Goal: Transaction & Acquisition: Purchase product/service

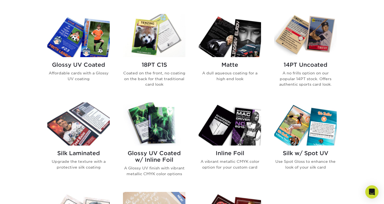
scroll to position [240, 0]
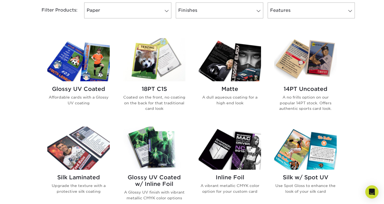
click at [70, 83] on div "Glossy UV Coated Affordable cards with a Glossy UV coating" at bounding box center [78, 97] width 62 height 33
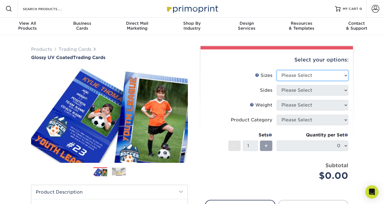
click at [310, 75] on select "Please Select 2.5" x 3.5"" at bounding box center [313, 75] width 72 height 10
select select "2.50x3.50"
click at [277, 70] on select "Please Select 2.5" x 3.5"" at bounding box center [313, 75] width 72 height 10
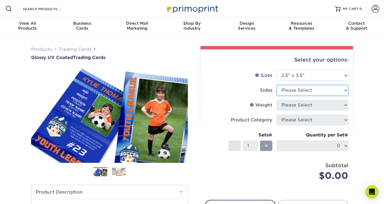
click at [308, 88] on select "Please Select Print Both Sides Print Front Only" at bounding box center [313, 90] width 72 height 10
select select "13abbda7-1d64-4f25-8bb2-c179b224825d"
click at [277, 85] on select "Please Select Print Both Sides Print Front Only" at bounding box center [313, 90] width 72 height 10
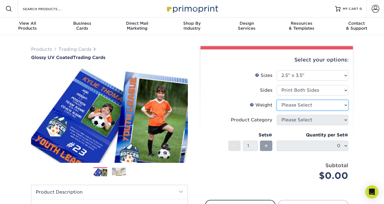
click at [306, 106] on select "Please Select 16PT 14PT 18PT C1S" at bounding box center [313, 105] width 72 height 10
select select "14PT"
click at [277, 100] on select "Please Select 16PT 14PT 18PT C1S" at bounding box center [313, 105] width 72 height 10
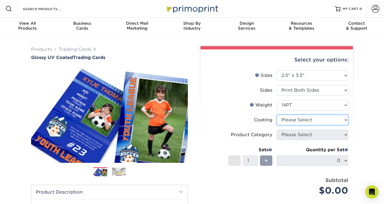
click at [306, 120] on select at bounding box center [313, 120] width 72 height 10
click at [277, 115] on select at bounding box center [313, 120] width 72 height 10
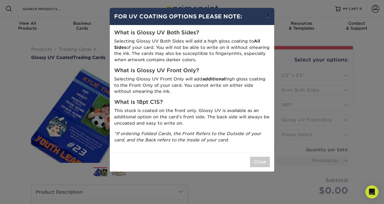
click at [270, 16] on button "×" at bounding box center [268, 15] width 13 height 15
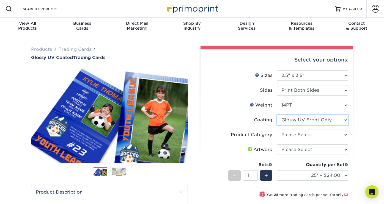
click at [319, 123] on select at bounding box center [313, 120] width 72 height 10
select select "ae367451-b2b8-45df-a344-0f05b6a12993"
click at [277, 115] on select at bounding box center [313, 120] width 72 height 10
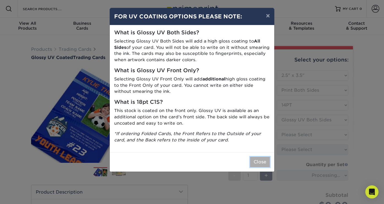
click at [257, 162] on button "Close" at bounding box center [260, 162] width 20 height 10
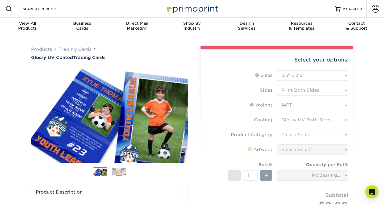
click at [309, 133] on form "Sizes Help Sizes Please Select 2.5" x 3.5" Sides Please Select 16PT - 1" at bounding box center [277, 146] width 144 height 153
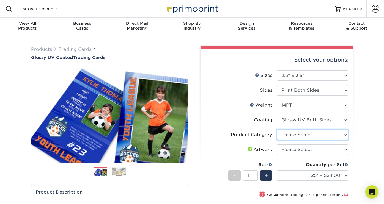
click at [313, 135] on select "Please Select Trading Cards" at bounding box center [313, 135] width 72 height 10
select select "c2f9bce9-36c2-409d-b101-c29d9d031e18"
click at [277, 130] on select "Please Select Trading Cards" at bounding box center [313, 135] width 72 height 10
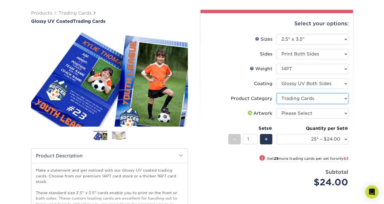
scroll to position [44, 0]
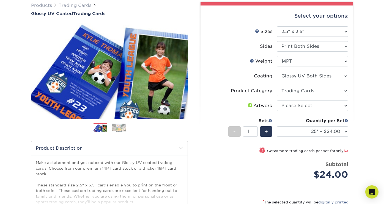
click at [311, 100] on li "Product Category Please Select Trading Cards" at bounding box center [276, 93] width 143 height 15
click at [309, 106] on select "Please Select I will upload files I need a design - $100" at bounding box center [313, 106] width 72 height 10
select select "upload"
click at [277, 101] on select "Please Select I will upload files I need a design - $100" at bounding box center [313, 106] width 72 height 10
drag, startPoint x: 251, startPoint y: 133, endPoint x: 240, endPoint y: 133, distance: 11.8
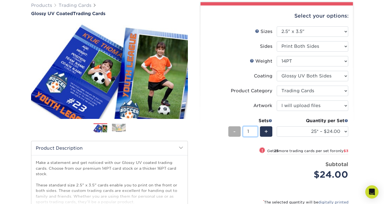
click at [240, 133] on div "- 1 +" at bounding box center [250, 133] width 44 height 12
type input "7"
type input "10"
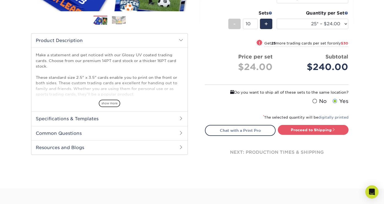
scroll to position [152, 0]
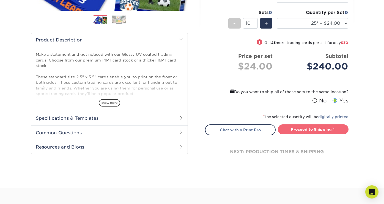
click at [305, 129] on link "Proceed to Shipping" at bounding box center [313, 130] width 71 height 10
type input "Set 1"
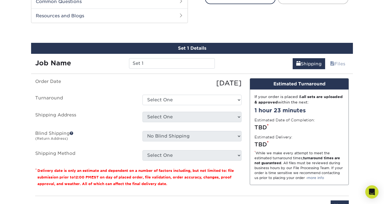
scroll to position [292, 0]
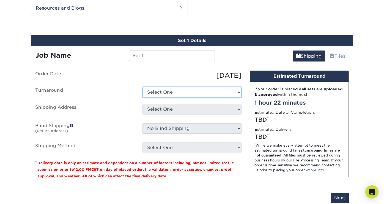
click at [201, 96] on select "Select One 2-4 Business Days 2 Day Next Business Day" at bounding box center [192, 92] width 99 height 10
select select "79866821-082a-4a87-92f3-8c0e77fd8942"
click at [143, 87] on select "Select One 2-4 Business Days 2 Day Next Business Day" at bounding box center [192, 92] width 99 height 10
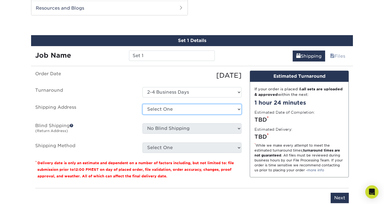
click at [199, 107] on select "Select One + Add New Address - Login" at bounding box center [192, 109] width 99 height 10
select select "newaddress"
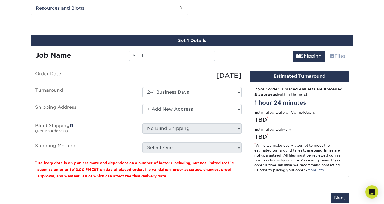
click at [143, 104] on select "Select One + Add New Address - Login" at bounding box center [192, 109] width 99 height 10
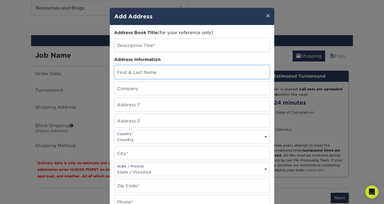
click at [164, 74] on input "text" at bounding box center [191, 71] width 155 height 13
type input "[PERSON_NAME]"
type input "Second Star Media"
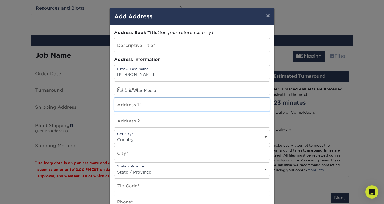
type input "[STREET_ADDRESS]"
select select "US"
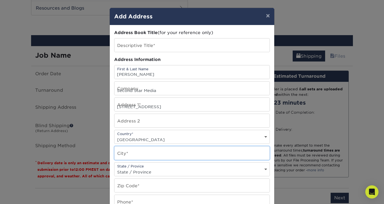
type input "Windermere"
select select "FL"
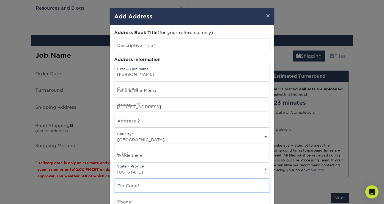
type input "34786"
type input "7322597495"
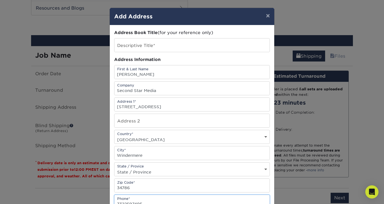
scroll to position [4, 0]
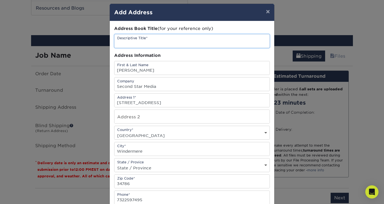
click at [170, 45] on input "text" at bounding box center [191, 40] width 155 height 13
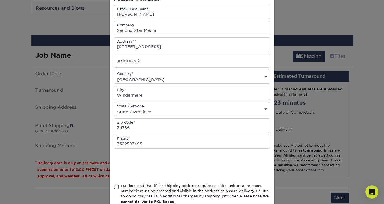
scroll to position [95, 0]
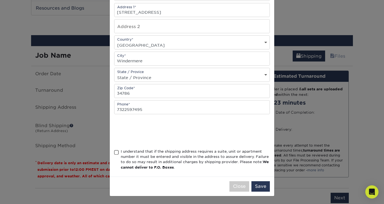
type input "LM"
click at [118, 154] on span at bounding box center [116, 152] width 5 height 5
click at [0, 0] on input "I understand that if the shipping address requires a suite, unit or apartment n…" at bounding box center [0, 0] width 0 height 0
click at [259, 186] on button "Save" at bounding box center [260, 187] width 18 height 10
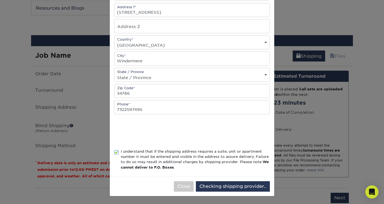
scroll to position [0, 0]
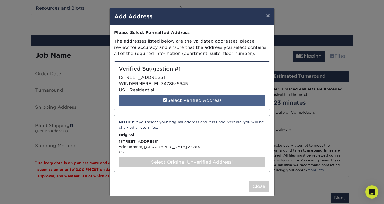
click at [202, 101] on div "Select Verified Address" at bounding box center [192, 100] width 146 height 10
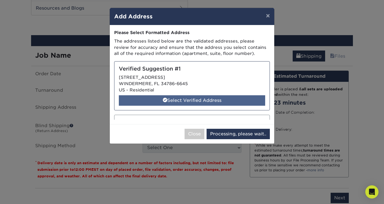
select select "286533"
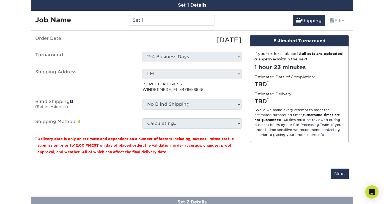
scroll to position [338, 0]
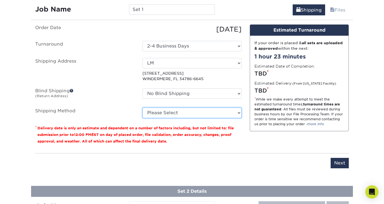
click at [233, 113] on select "Please Select 3 Day Shipping Service (+$16.70) Ground Shipping (+$16.91) 2 Day …" at bounding box center [192, 113] width 99 height 10
select select "02"
click at [143, 108] on select "Please Select 3 Day Shipping Service (+$16.70) Ground Shipping (+$16.91) 2 Day …" at bounding box center [192, 113] width 99 height 10
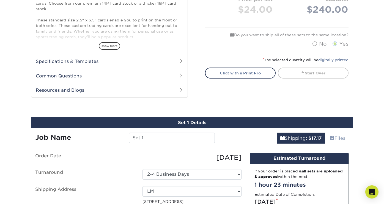
scroll to position [211, 0]
